Goal: Transaction & Acquisition: Purchase product/service

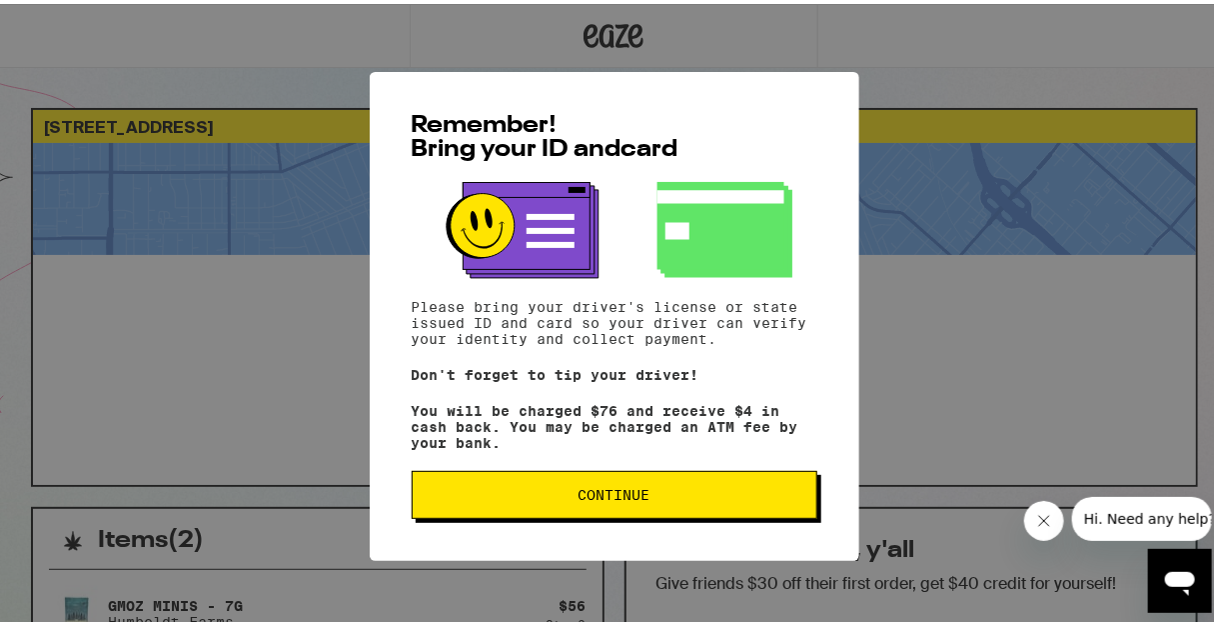
click at [583, 515] on button "Continue" at bounding box center [615, 491] width 406 height 48
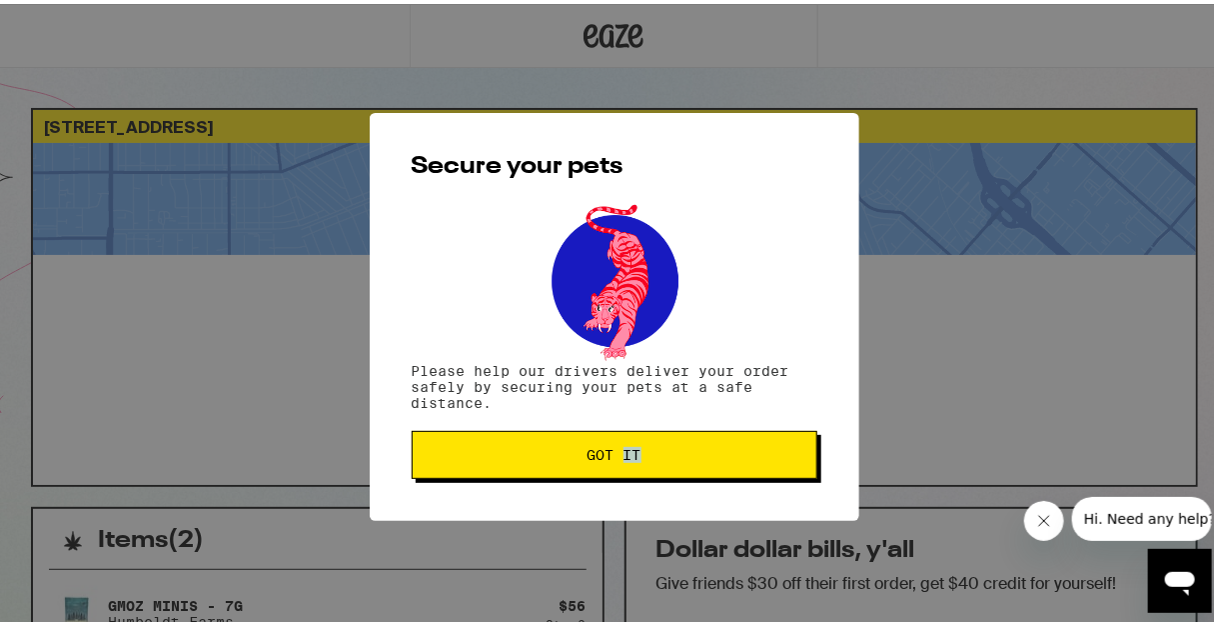
click at [583, 513] on div "Secure your pets Please help our drivers deliver your order safely by securing …" at bounding box center [615, 313] width 490 height 408
click at [584, 513] on div "Secure your pets Please help our drivers deliver your order safely by securing …" at bounding box center [615, 313] width 490 height 408
drag, startPoint x: 584, startPoint y: 513, endPoint x: 585, endPoint y: 463, distance: 50.0
click at [585, 463] on button "Got it" at bounding box center [615, 451] width 406 height 48
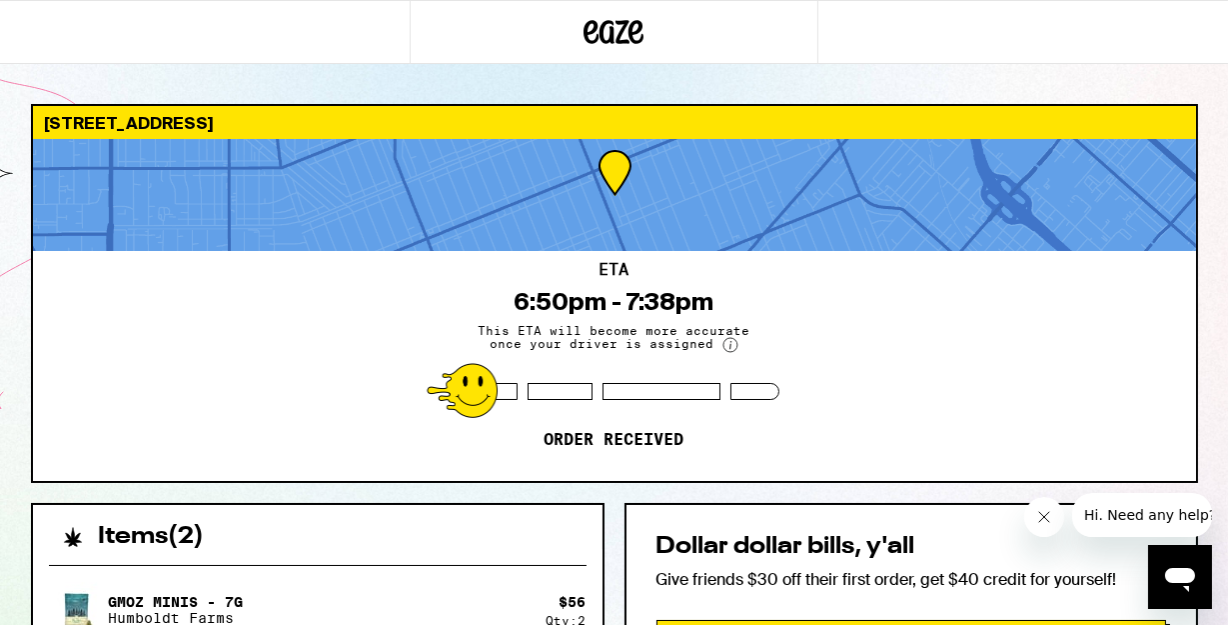
click at [576, 458] on div "Secure your pets Please help our drivers deliver your order safely by securing …" at bounding box center [614, 312] width 1228 height 625
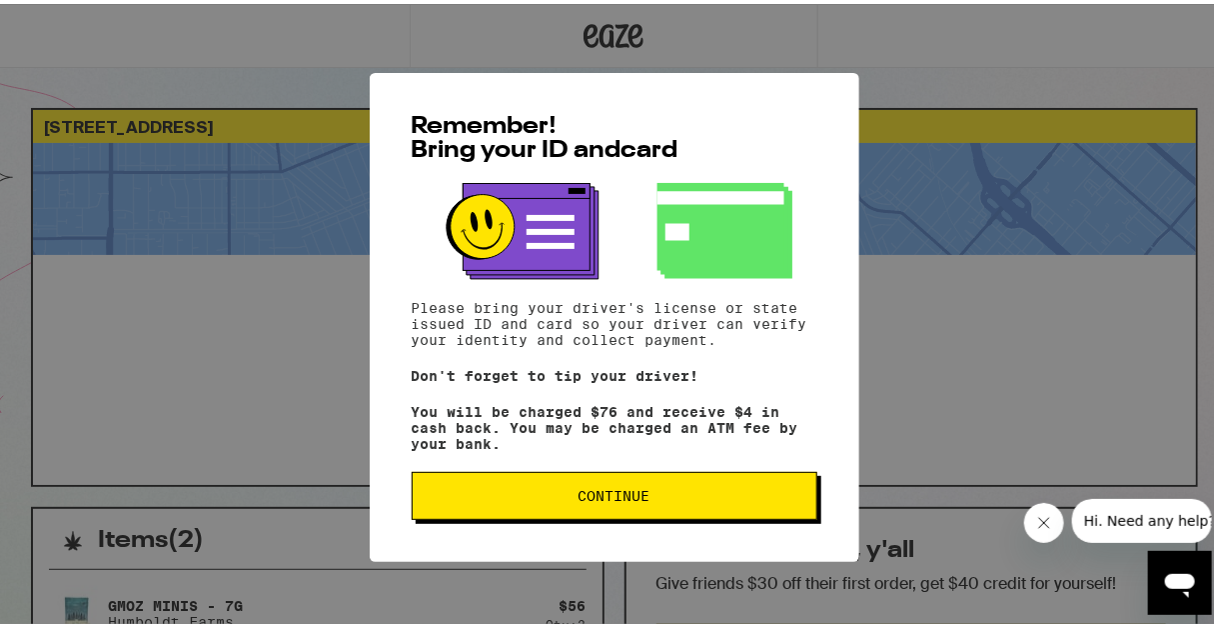
click at [279, 290] on div "Remember! Bring your ID and card Please bring your driver's license or state is…" at bounding box center [614, 313] width 1228 height 627
